Goal: Register for event/course

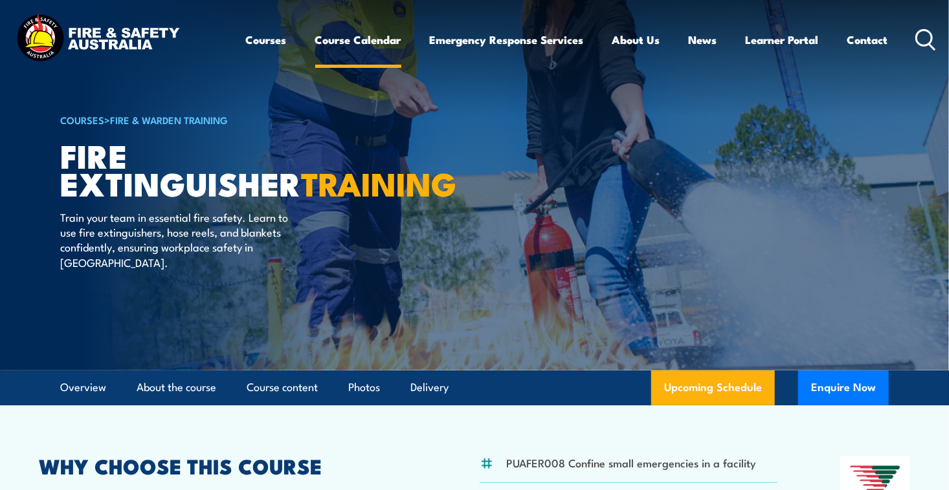
click at [391, 38] on link "Course Calendar" at bounding box center [358, 40] width 86 height 34
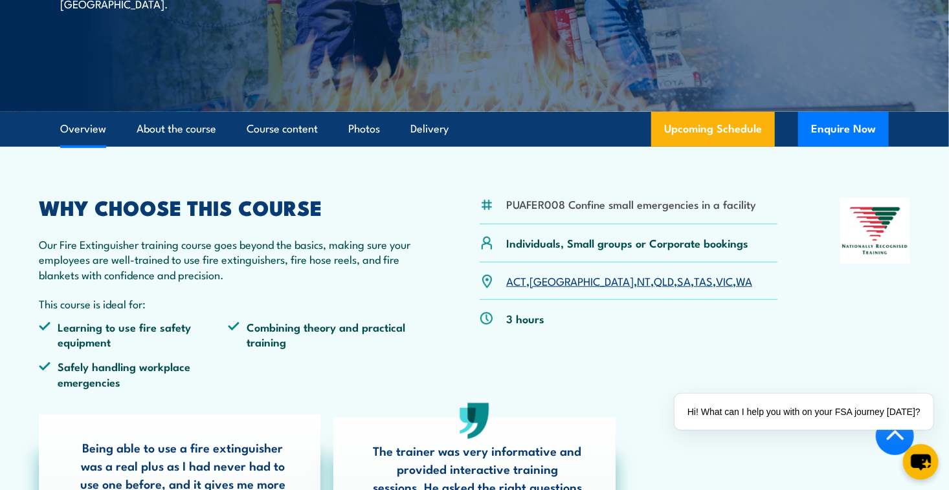
scroll to position [388, 0]
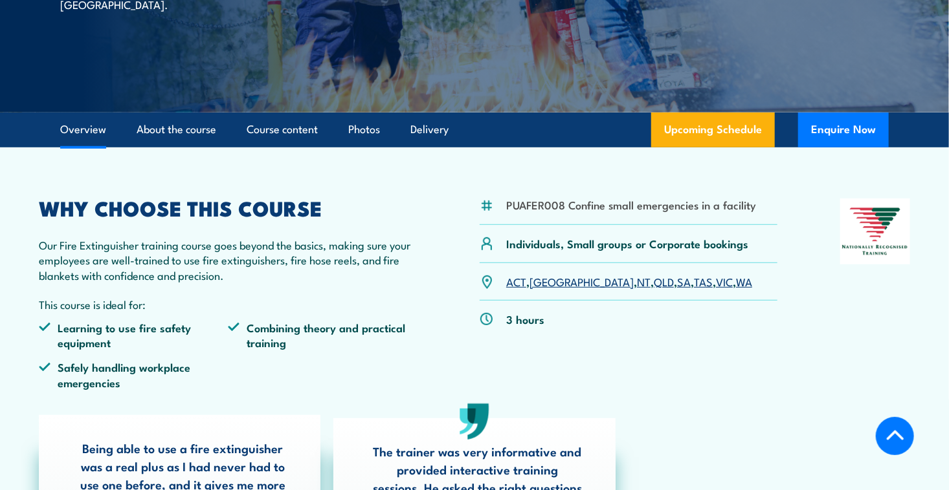
scroll to position [259, 0]
click at [736, 283] on link "WA" at bounding box center [744, 281] width 16 height 16
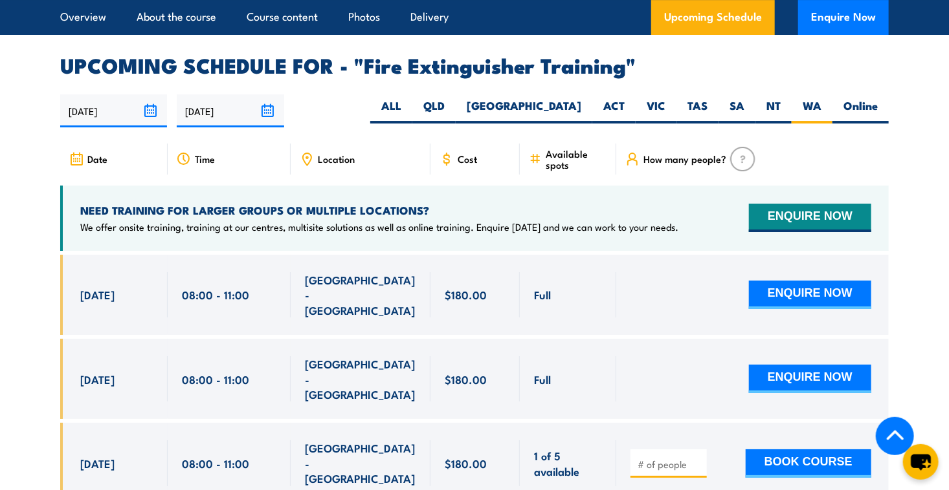
scroll to position [2107, 0]
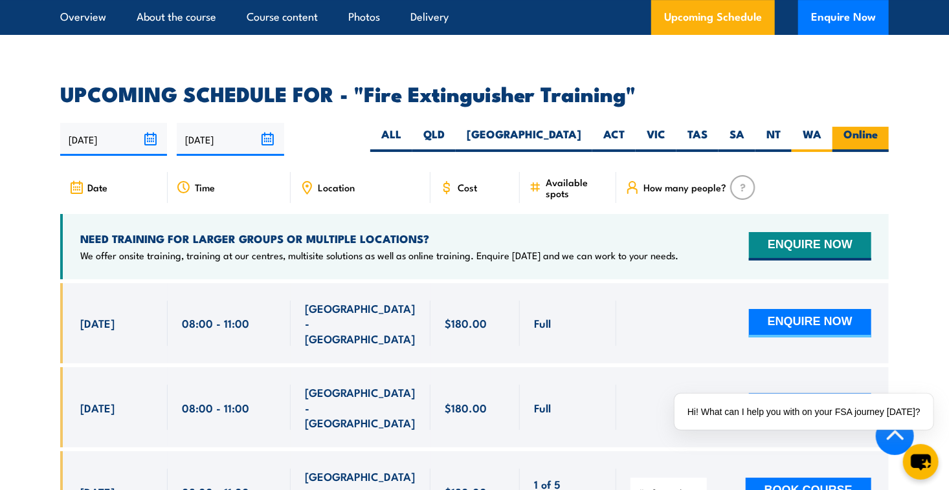
click at [853, 127] on label "Online" at bounding box center [860, 139] width 56 height 25
click at [877, 127] on input "Online" at bounding box center [881, 131] width 8 height 8
radio input "true"
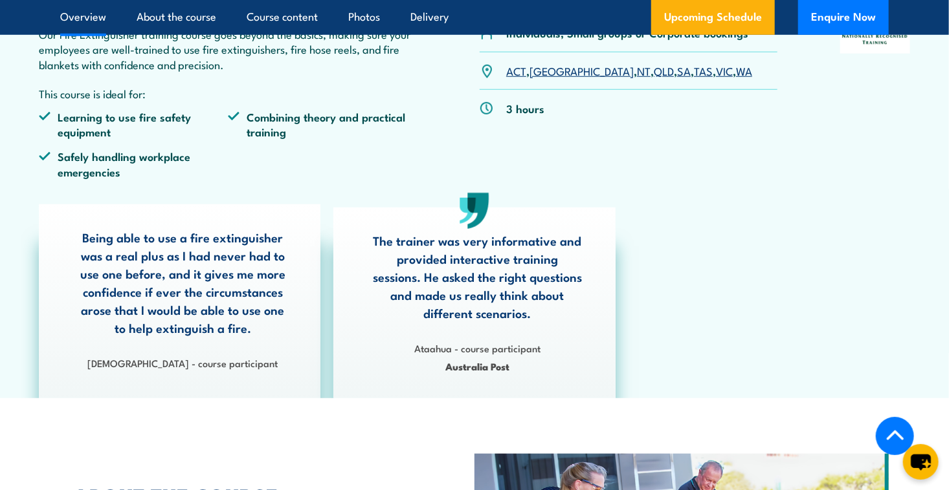
scroll to position [360, 0]
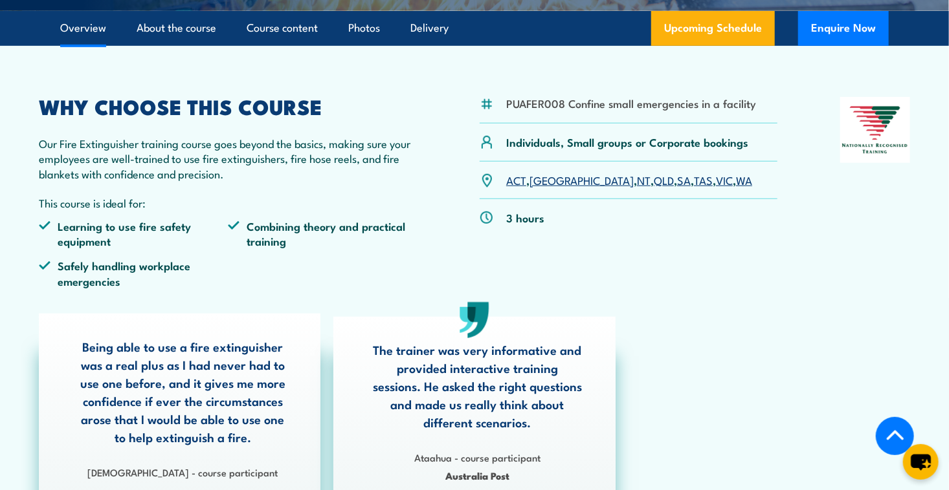
click at [736, 184] on link "WA" at bounding box center [744, 180] width 16 height 16
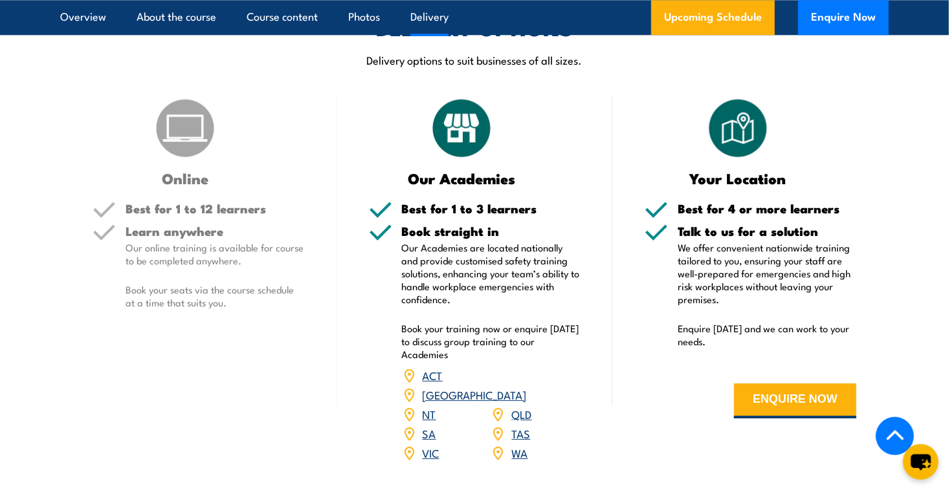
scroll to position [1395, 0]
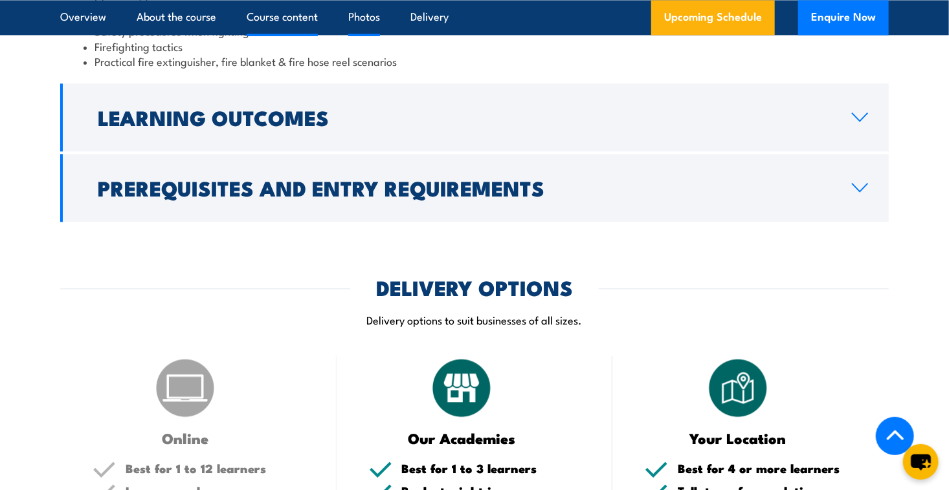
click at [366, 19] on link "Photos" at bounding box center [364, 17] width 32 height 34
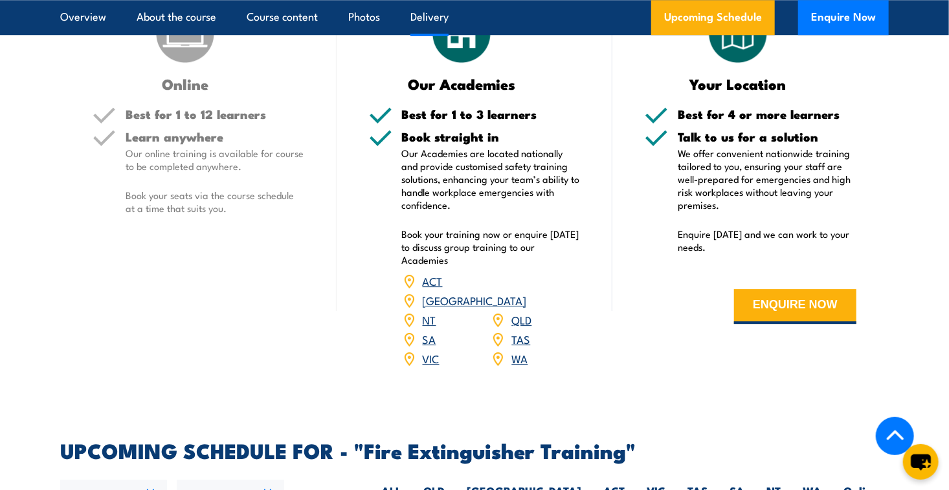
click at [425, 15] on link "Delivery" at bounding box center [429, 17] width 38 height 34
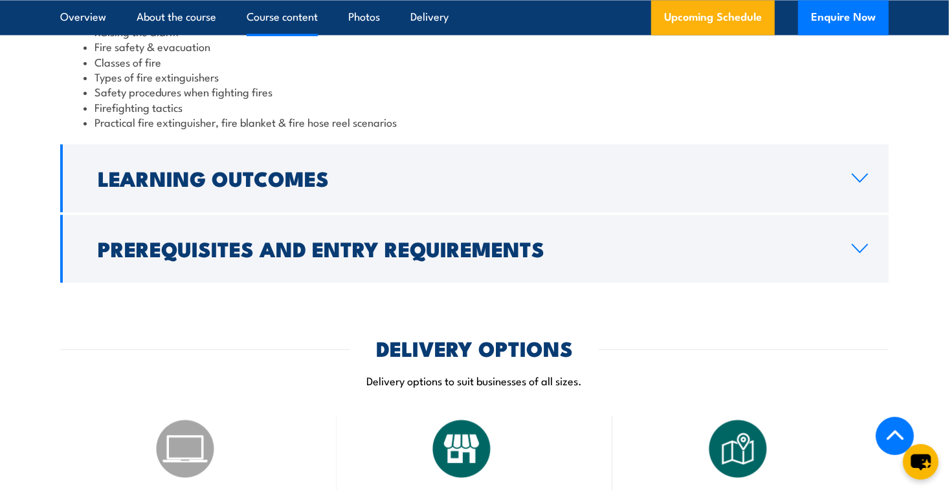
scroll to position [1140, 0]
